Goal: Information Seeking & Learning: Learn about a topic

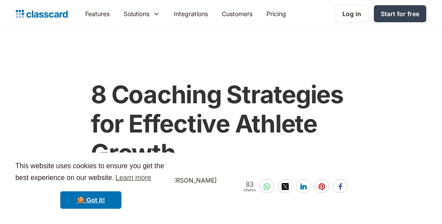
scroll to position [3129, 0]
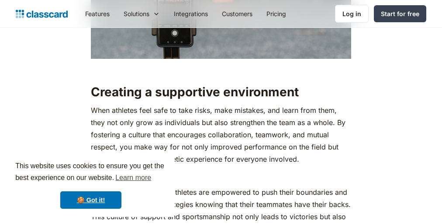
click at [91, 168] on span "This website uses cookies to ensure you get the best experience on our website.…" at bounding box center [90, 173] width 151 height 24
click at [91, 179] on span "This website uses cookies to ensure you get the best experience on our website.…" at bounding box center [90, 173] width 151 height 24
click at [91, 168] on span "This website uses cookies to ensure you get the best experience on our website.…" at bounding box center [90, 173] width 151 height 24
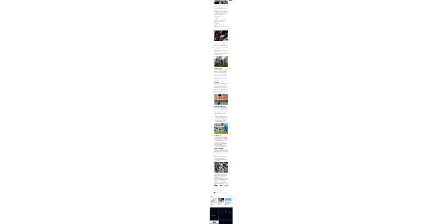
scroll to position [1178, 0]
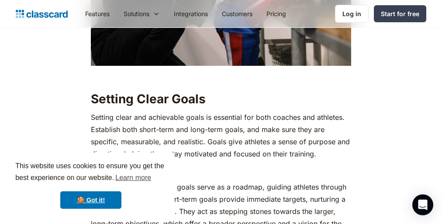
click at [221, 107] on h2 "Setting Clear Goals" at bounding box center [221, 99] width 260 height 16
click at [91, 179] on span "This website uses cookies to ensure you get the best experience on our website.…" at bounding box center [90, 173] width 151 height 24
click at [91, 168] on span "This website uses cookies to ensure you get the best experience on our website.…" at bounding box center [90, 173] width 151 height 24
click at [221, 107] on h2 "Setting Clear Goals" at bounding box center [221, 99] width 260 height 16
click at [91, 179] on span "This website uses cookies to ensure you get the best experience on our website.…" at bounding box center [90, 173] width 151 height 24
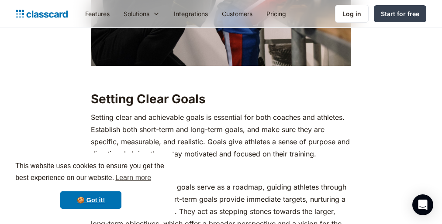
click at [91, 168] on span "This website uses cookies to ensure you get the best experience on our website.…" at bounding box center [90, 173] width 151 height 24
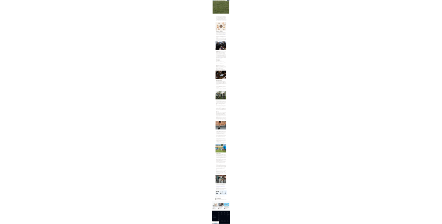
scroll to position [37, 0]
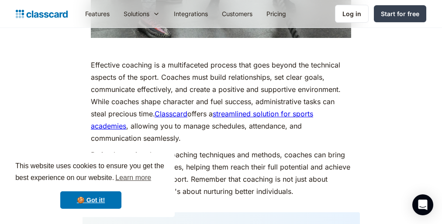
click at [91, 179] on span "This website uses cookies to ensure you get the best experience on our website.…" at bounding box center [90, 173] width 151 height 24
click at [91, 168] on span "This website uses cookies to ensure you get the best experience on our website.…" at bounding box center [90, 173] width 151 height 24
click at [221, 112] on p "Effective coaching is a multifaceted process that goes beyond the technical asp…" at bounding box center [221, 102] width 260 height 86
click at [91, 179] on span "This website uses cookies to ensure you get the best experience on our website.…" at bounding box center [90, 173] width 151 height 24
click at [91, 168] on span "This website uses cookies to ensure you get the best experience on our website.…" at bounding box center [90, 173] width 151 height 24
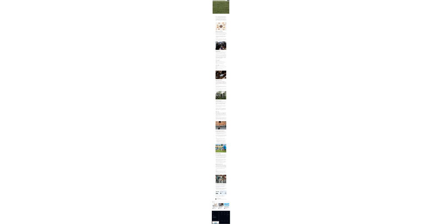
scroll to position [37, 0]
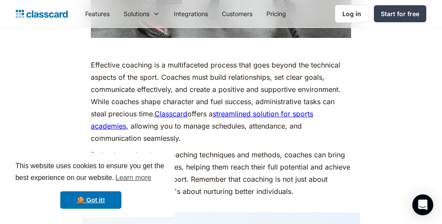
click at [91, 179] on span "This website uses cookies to ensure you get the best experience on our website.…" at bounding box center [90, 173] width 151 height 24
click at [91, 168] on span "This website uses cookies to ensure you get the best experience on our website.…" at bounding box center [90, 173] width 151 height 24
click at [221, 112] on p "Effective coaching is a multifaceted process that goes beyond the technical asp…" at bounding box center [221, 102] width 260 height 86
click at [91, 179] on span "This website uses cookies to ensure you get the best experience on our website.…" at bounding box center [90, 173] width 151 height 24
click at [91, 168] on span "This website uses cookies to ensure you get the best experience on our website.…" at bounding box center [90, 173] width 151 height 24
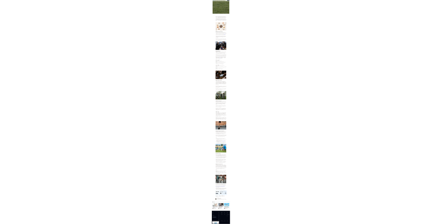
scroll to position [37, 0]
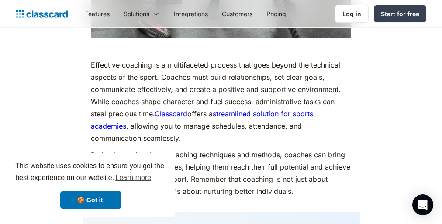
click at [91, 179] on span "This website uses cookies to ensure you get the best experience on our website.…" at bounding box center [90, 173] width 151 height 24
click at [91, 168] on span "This website uses cookies to ensure you get the best experience on our website.…" at bounding box center [90, 173] width 151 height 24
click at [221, 112] on p "Effective coaching is a multifaceted process that goes beyond the technical asp…" at bounding box center [221, 102] width 260 height 86
click at [91, 179] on span "This website uses cookies to ensure you get the best experience on our website.…" at bounding box center [90, 173] width 151 height 24
click at [91, 168] on span "This website uses cookies to ensure you get the best experience on our website.…" at bounding box center [90, 173] width 151 height 24
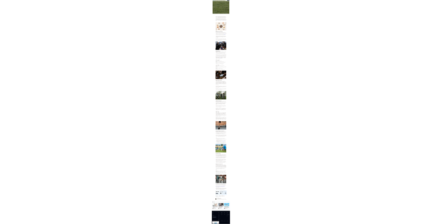
scroll to position [37, 0]
